Goal: Task Accomplishment & Management: Manage account settings

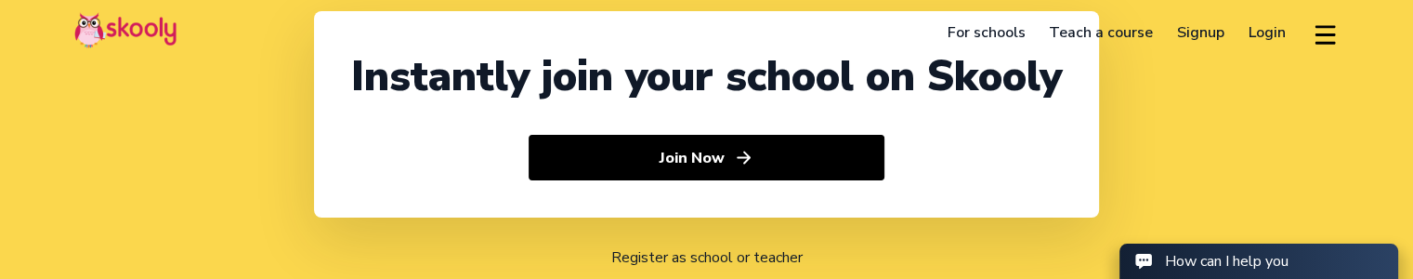
select select "1"
select select "[GEOGRAPHIC_DATA]"
select select "America/New_York"
click at [1252, 31] on link "Login" at bounding box center [1266, 33] width 61 height 30
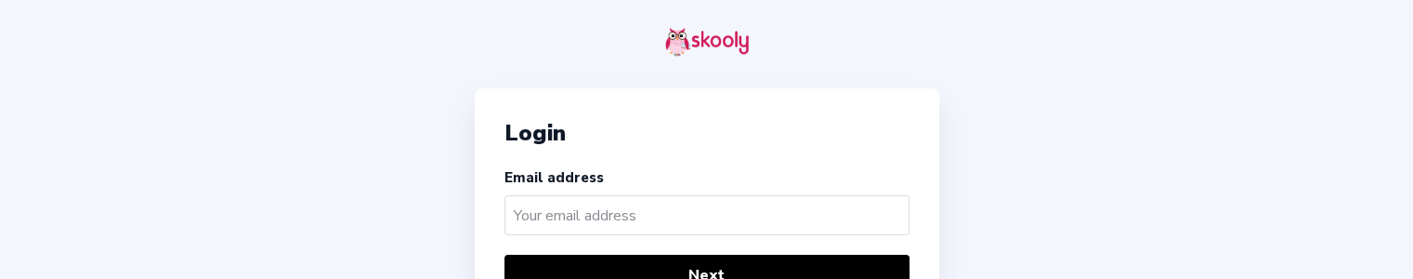
scroll to position [75, 0]
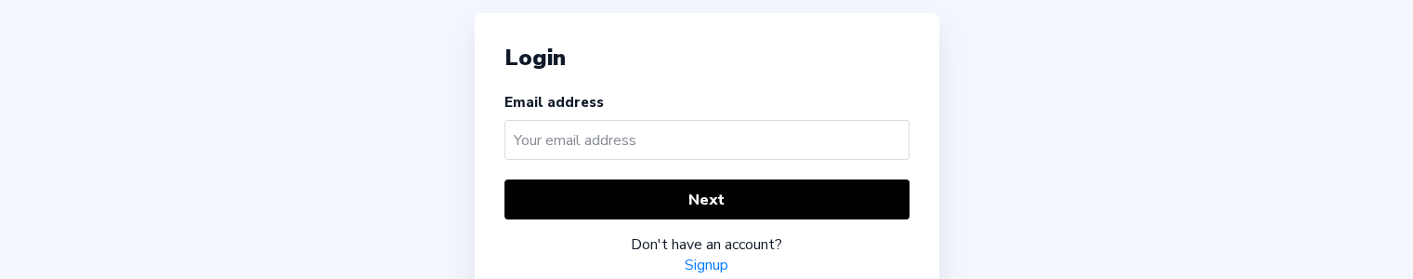
click at [661, 139] on input "text" at bounding box center [706, 140] width 405 height 40
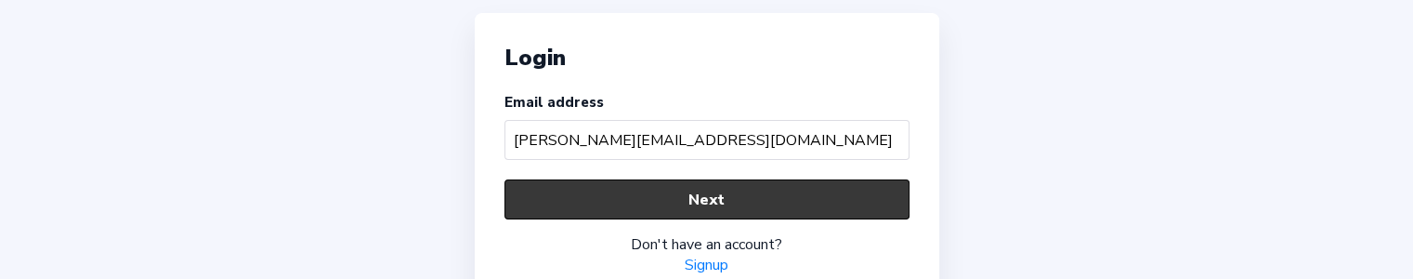
type input "[PERSON_NAME][EMAIL_ADDRESS][DOMAIN_NAME]"
click at [632, 189] on button "Next" at bounding box center [706, 199] width 405 height 40
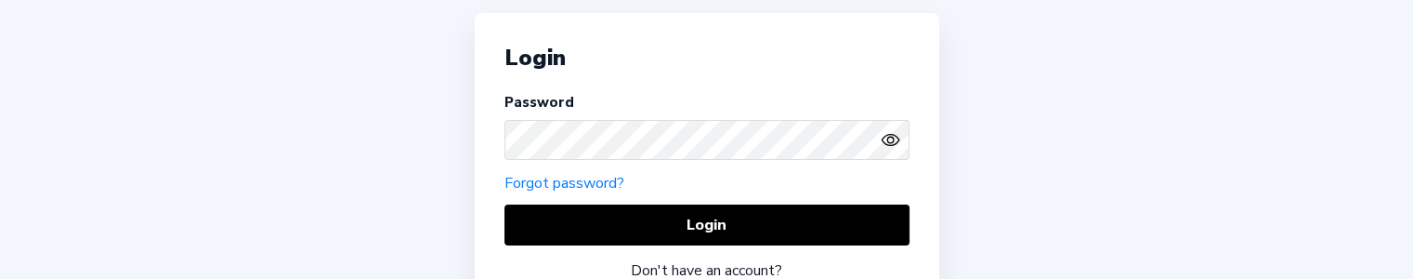
click at [892, 137] on circle "eye outline" at bounding box center [890, 140] width 6 height 6
click at [892, 136] on icon "eye off outline" at bounding box center [890, 139] width 7 height 7
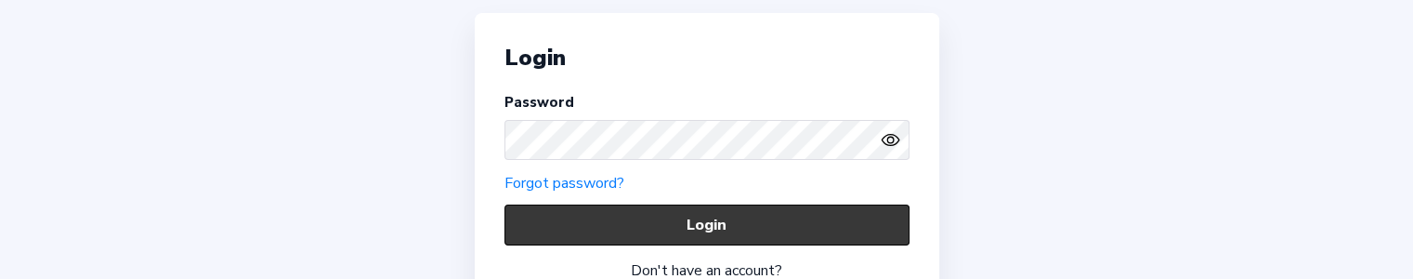
click at [680, 210] on button "Login" at bounding box center [706, 224] width 405 height 40
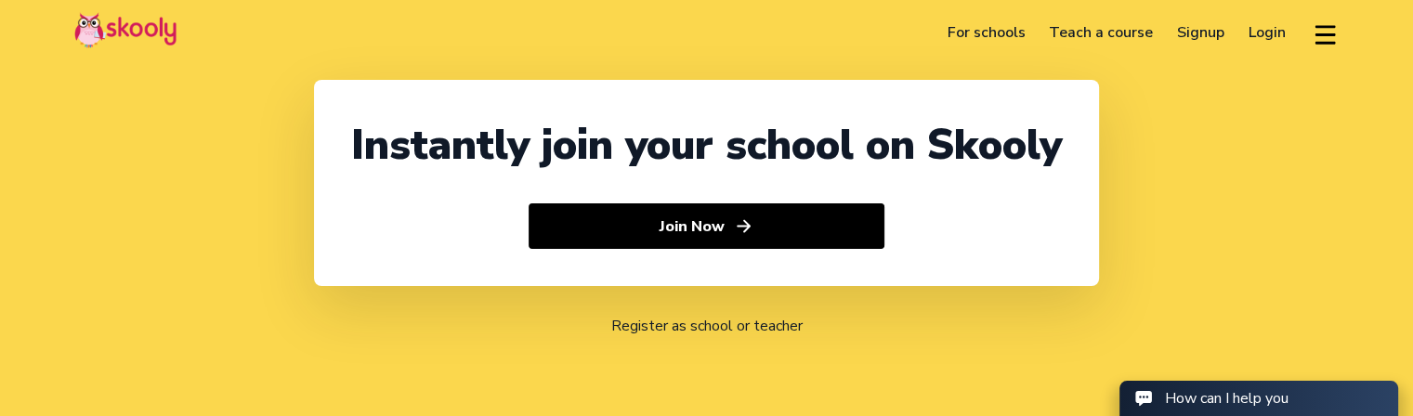
click at [1267, 33] on link "Login" at bounding box center [1266, 33] width 61 height 30
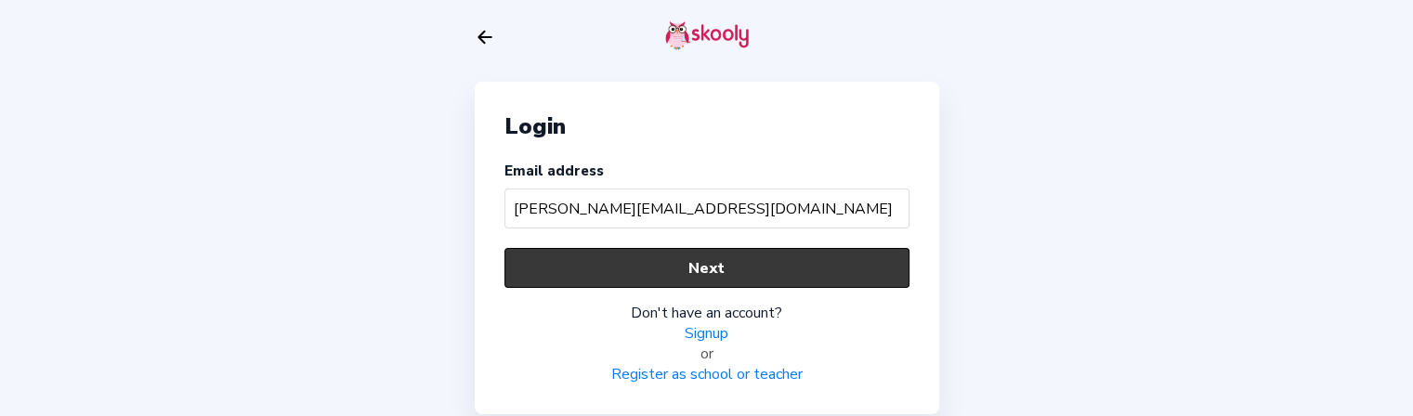
type input "[PERSON_NAME][EMAIL_ADDRESS][DOMAIN_NAME]"
click at [676, 249] on button "Next" at bounding box center [706, 268] width 405 height 40
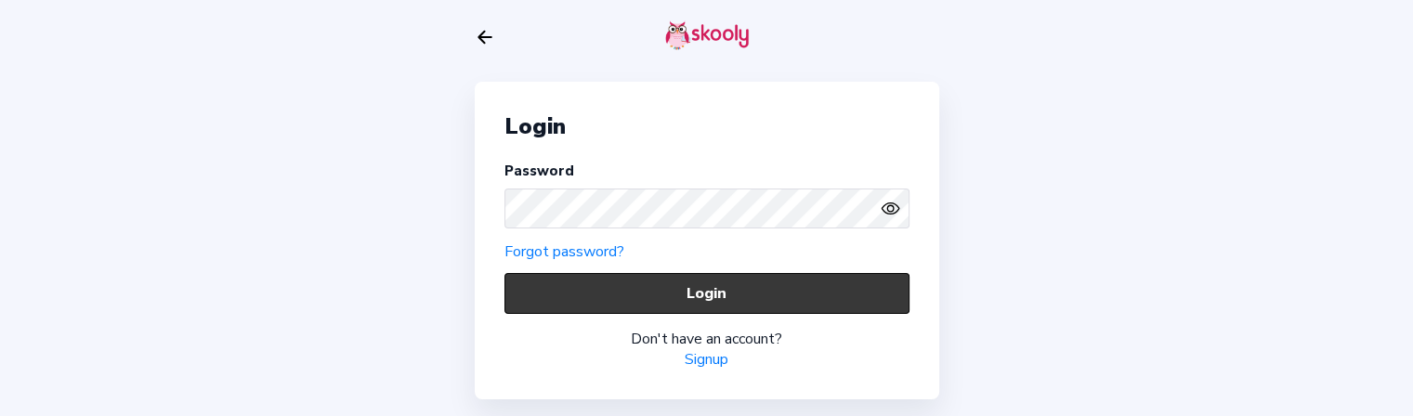
click at [572, 280] on button "Login" at bounding box center [706, 293] width 405 height 40
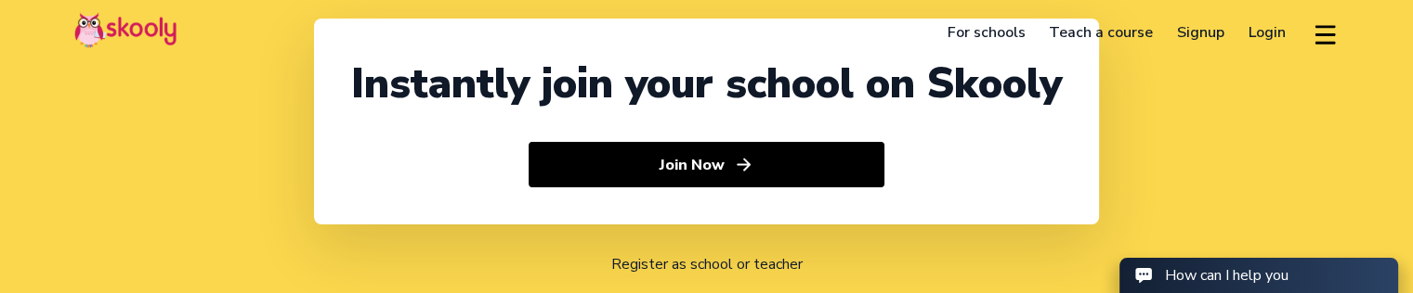
click at [1259, 30] on link "Login" at bounding box center [1266, 33] width 61 height 30
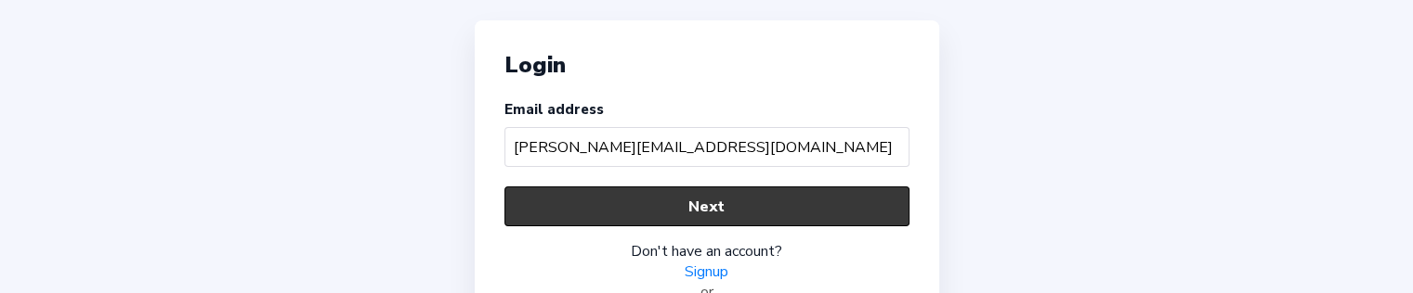
type input "[PERSON_NAME][EMAIL_ADDRESS][DOMAIN_NAME]"
click at [591, 199] on button "Next" at bounding box center [706, 207] width 405 height 40
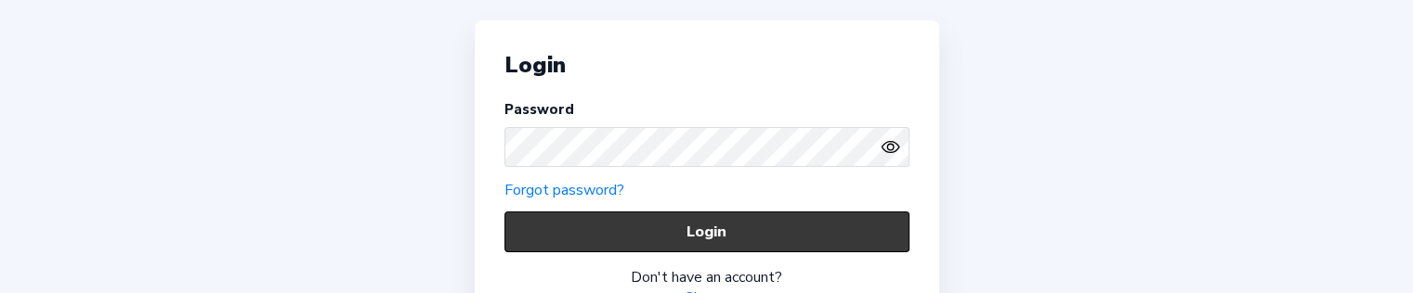
click at [720, 220] on button "Login" at bounding box center [706, 232] width 405 height 40
